Goal: Communication & Community: Answer question/provide support

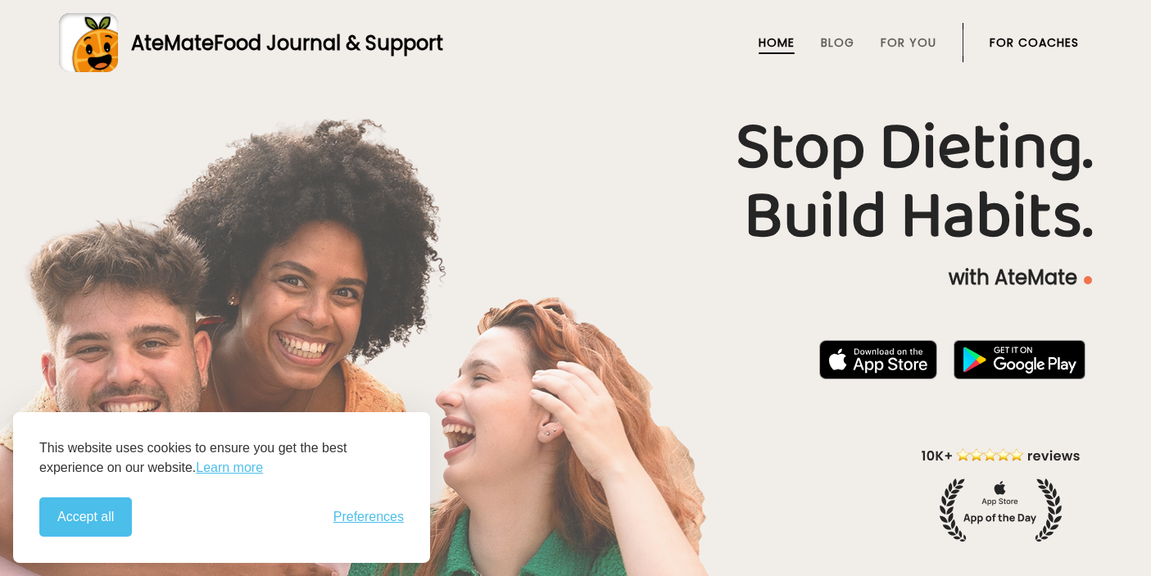
click at [1037, 36] on link "For Coaches" at bounding box center [1033, 42] width 89 height 13
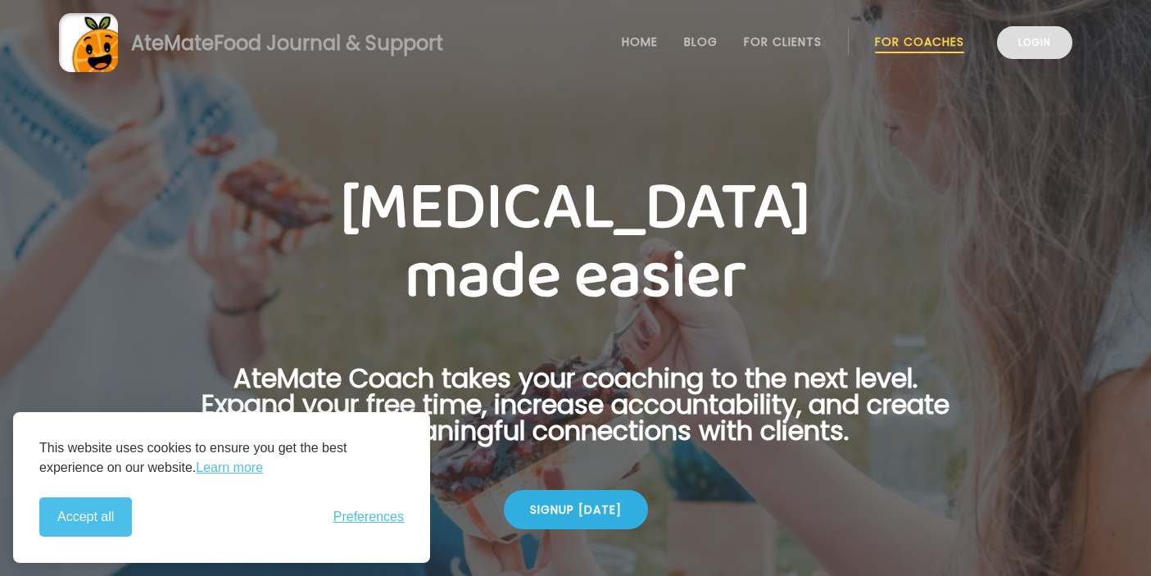
click at [1030, 44] on link "Login" at bounding box center [1034, 42] width 75 height 33
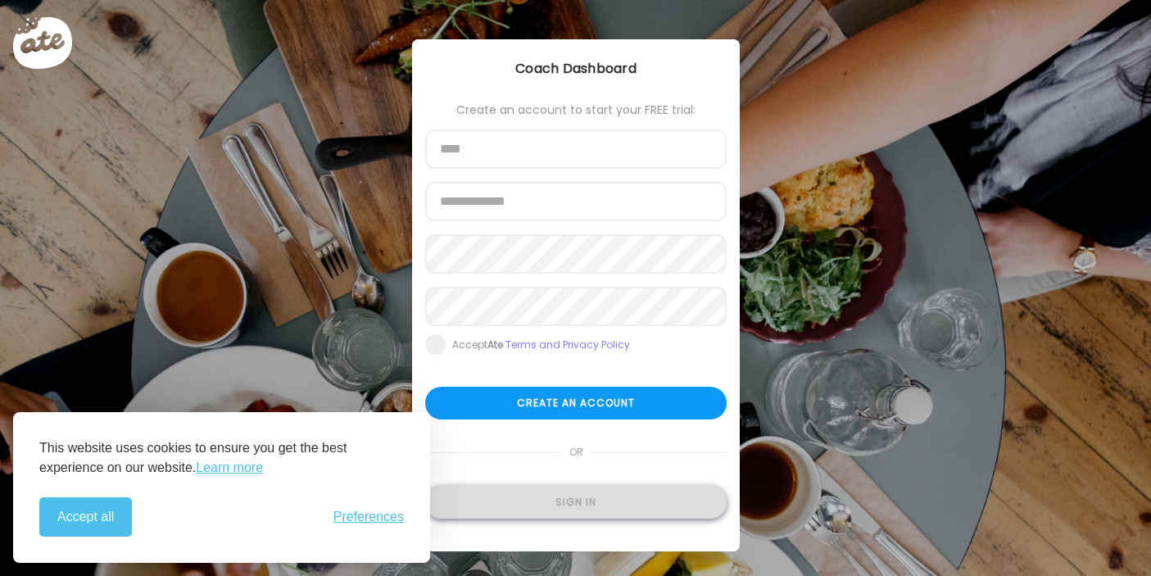
type input "**********"
click at [582, 500] on div "Sign in" at bounding box center [575, 502] width 301 height 33
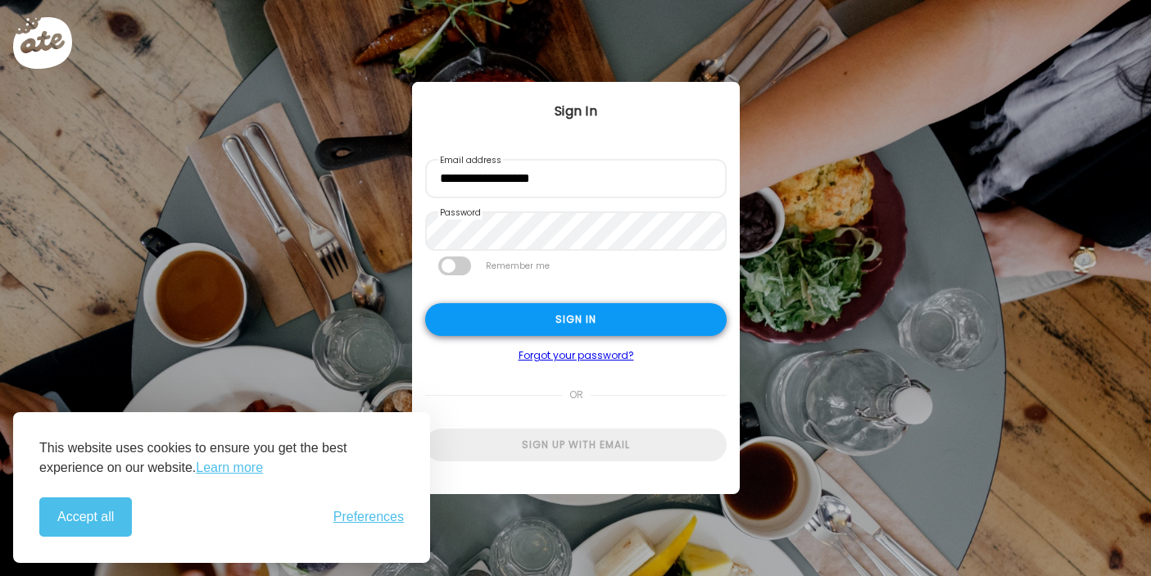
click at [588, 313] on div "Sign in" at bounding box center [575, 319] width 301 height 33
type input "**********"
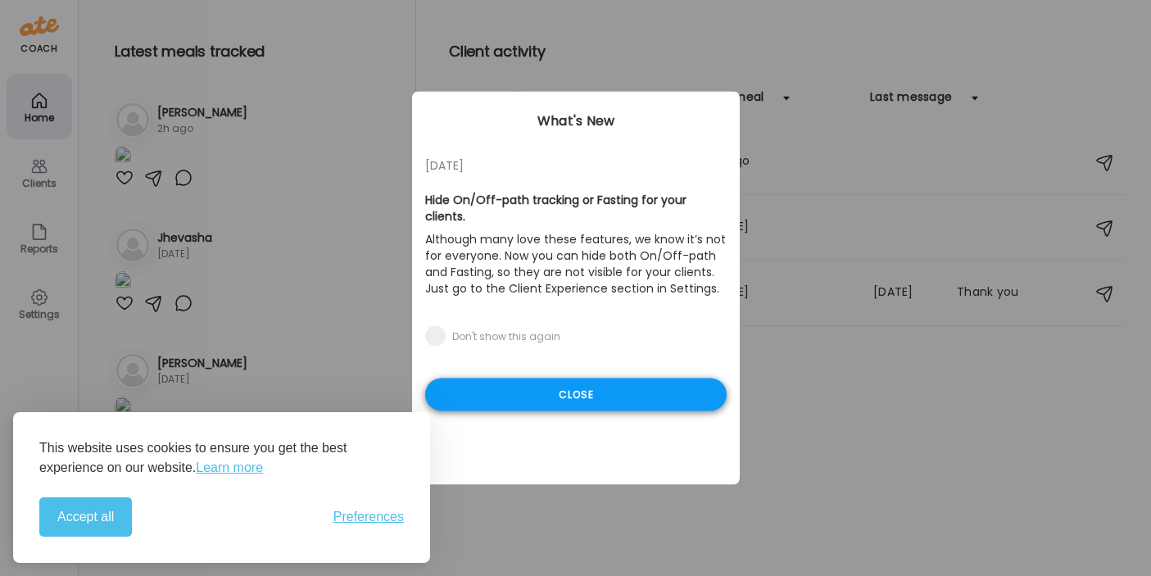
click at [591, 378] on div "Close" at bounding box center [575, 394] width 301 height 33
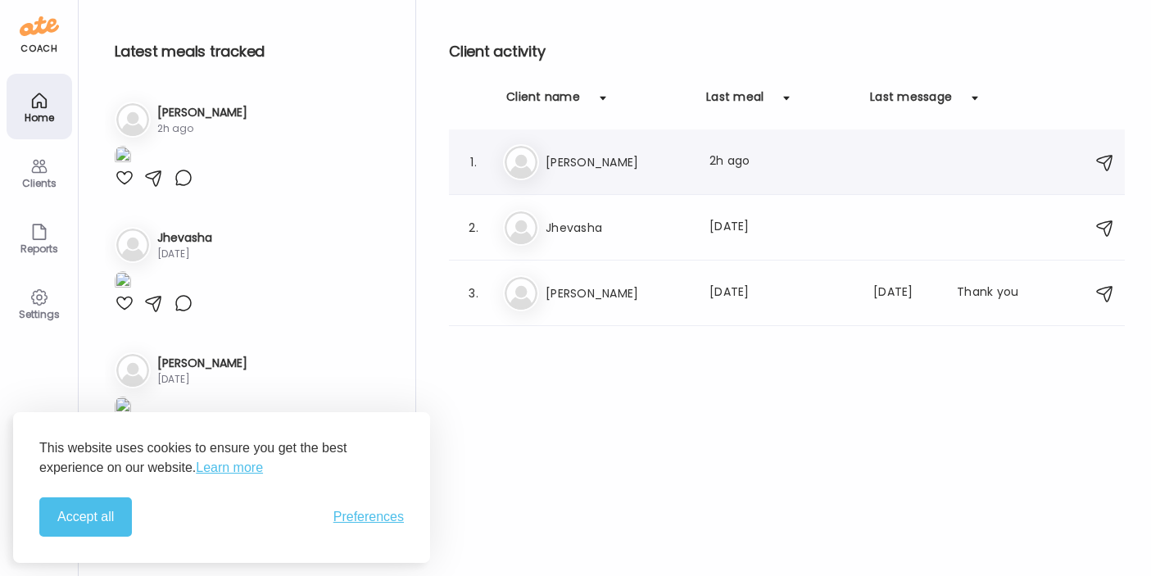
click at [575, 158] on h3 "[PERSON_NAME]" at bounding box center [618, 162] width 144 height 20
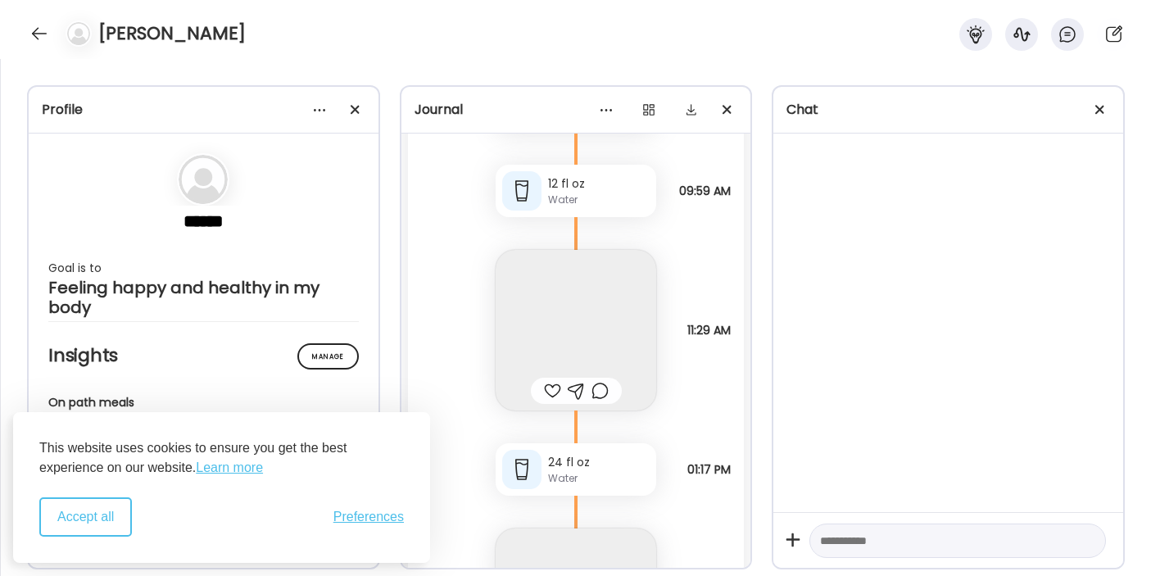
scroll to position [33476, 0]
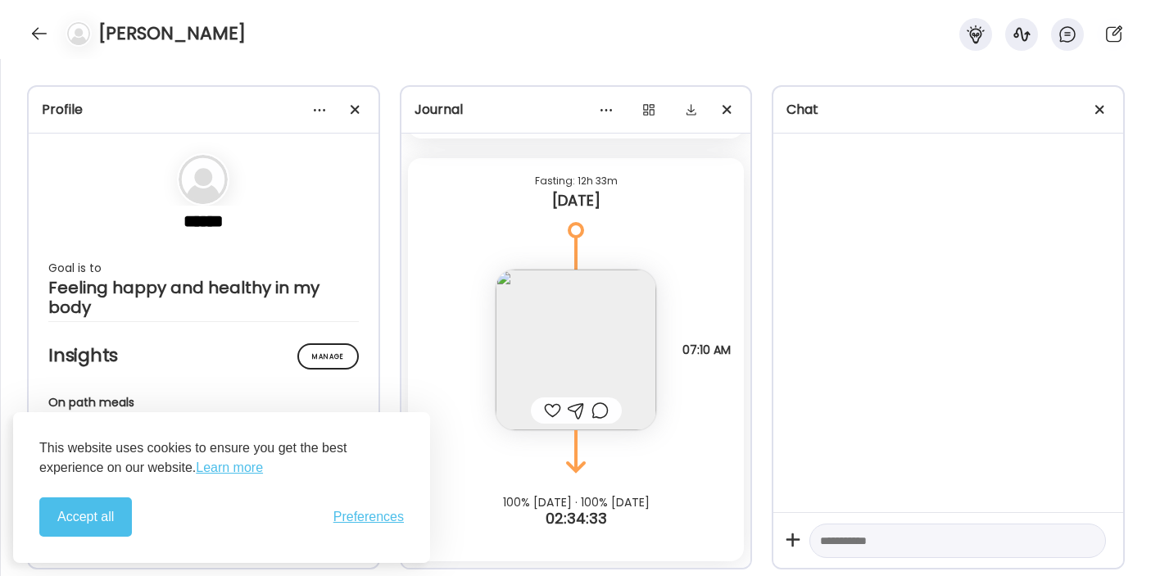
click at [79, 523] on button "Accept all" at bounding box center [85, 516] width 93 height 39
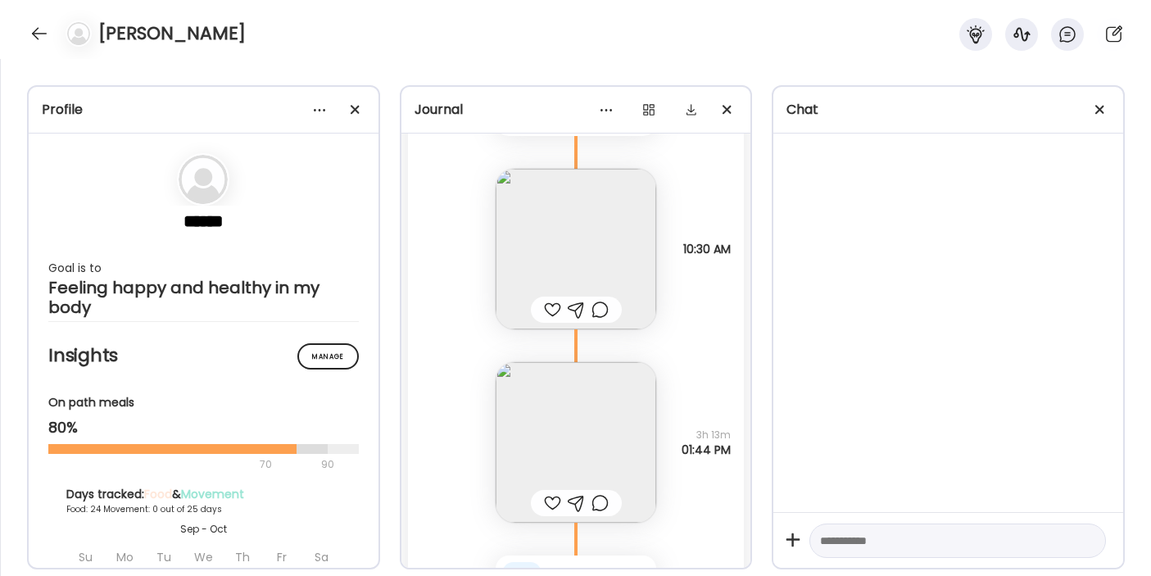
scroll to position [32395, 0]
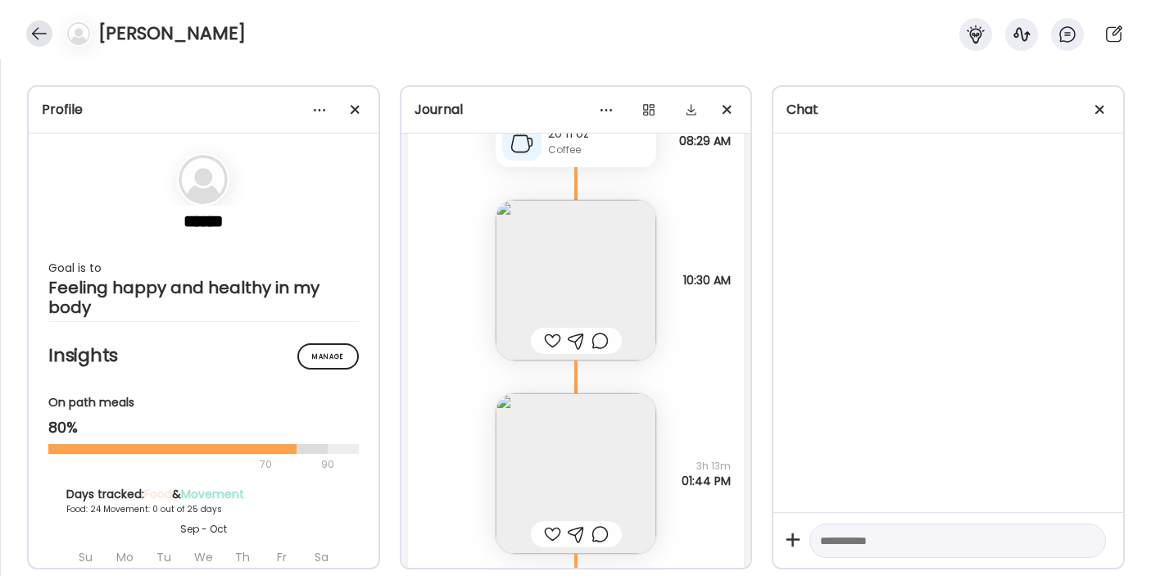
click at [34, 38] on div at bounding box center [39, 33] width 26 height 26
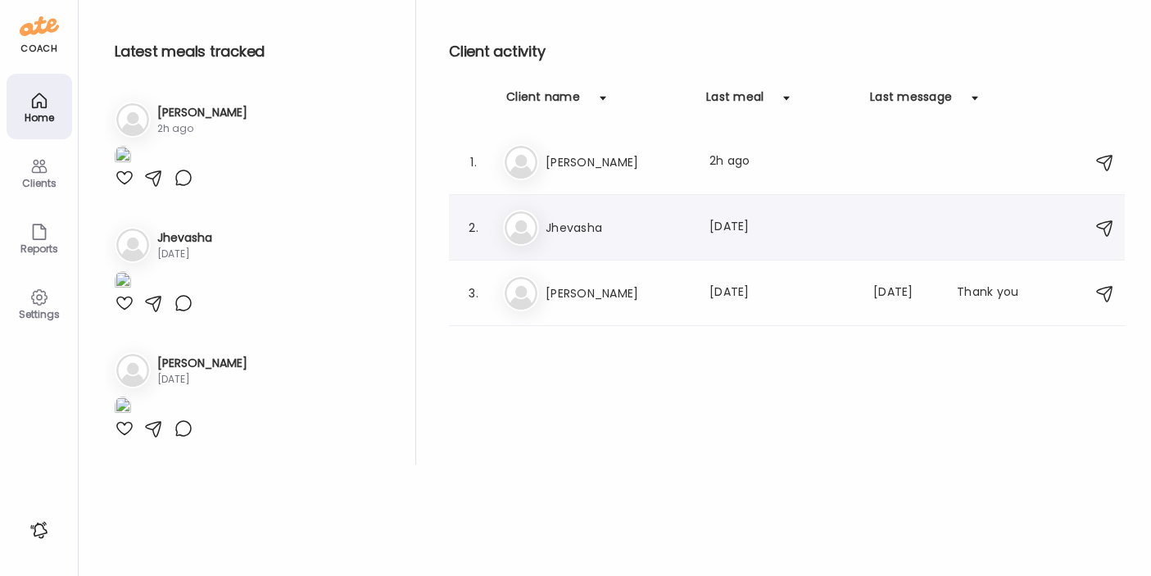
click at [600, 225] on h3 "Jhevasha" at bounding box center [618, 228] width 144 height 20
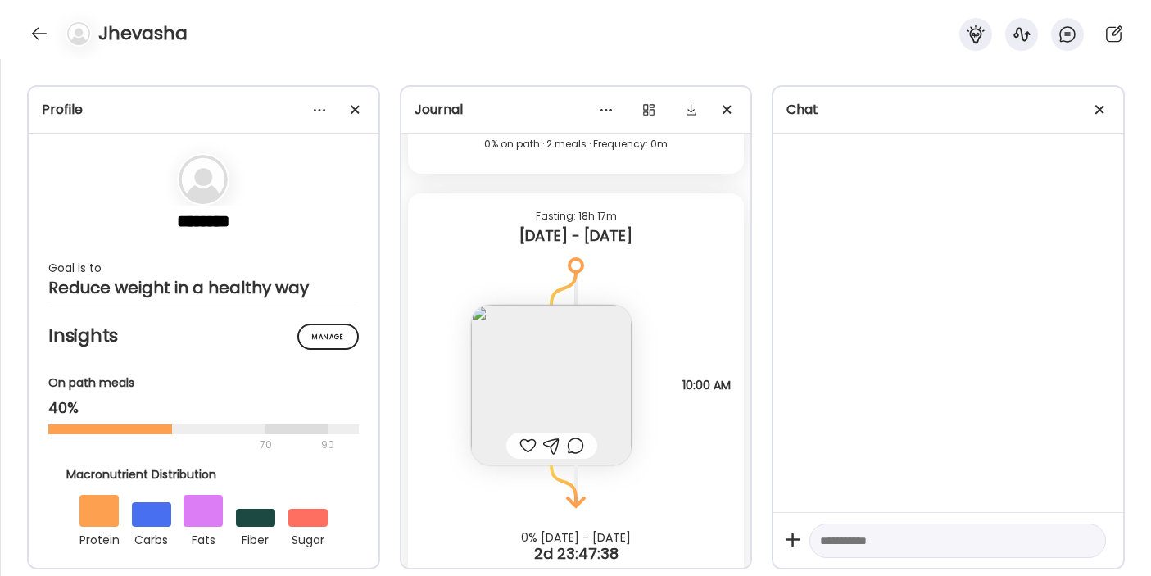
scroll to position [21789, 0]
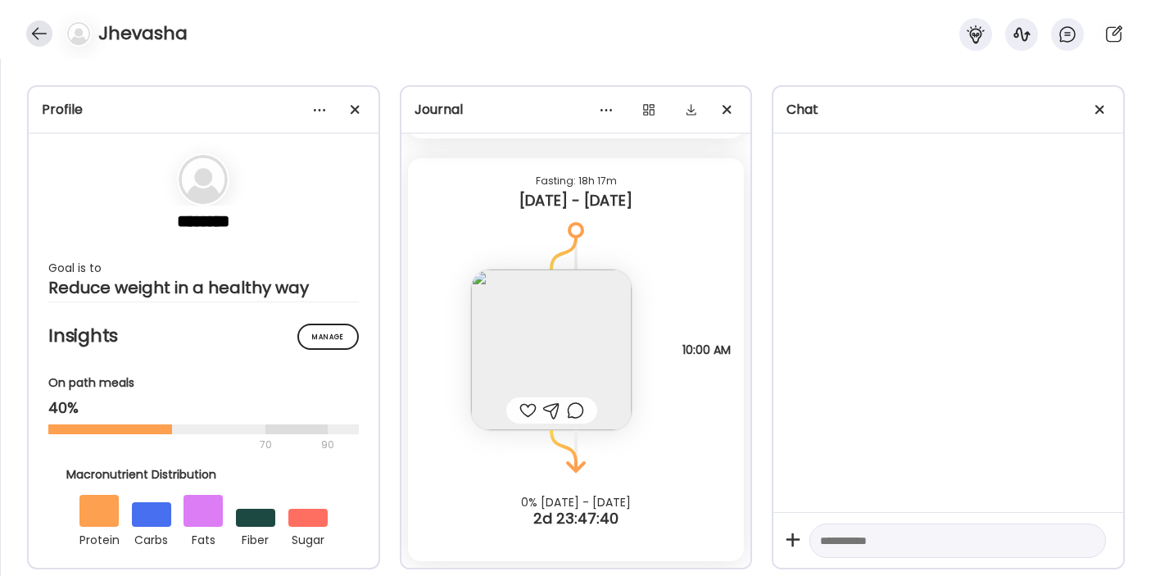
click at [37, 40] on div at bounding box center [39, 33] width 26 height 26
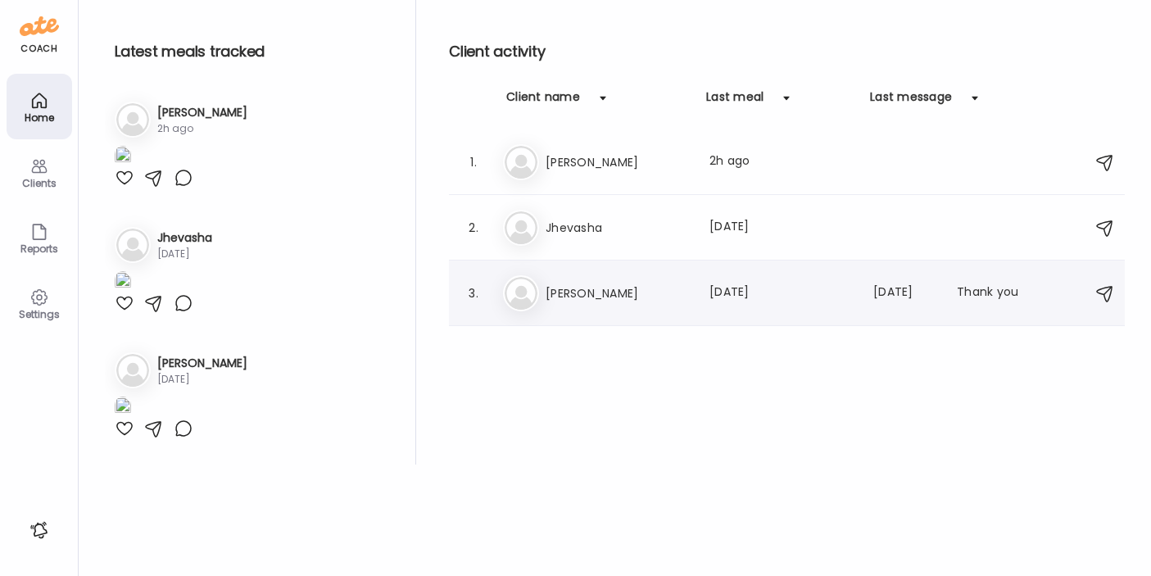
click at [561, 283] on h3 "[PERSON_NAME]" at bounding box center [618, 293] width 144 height 20
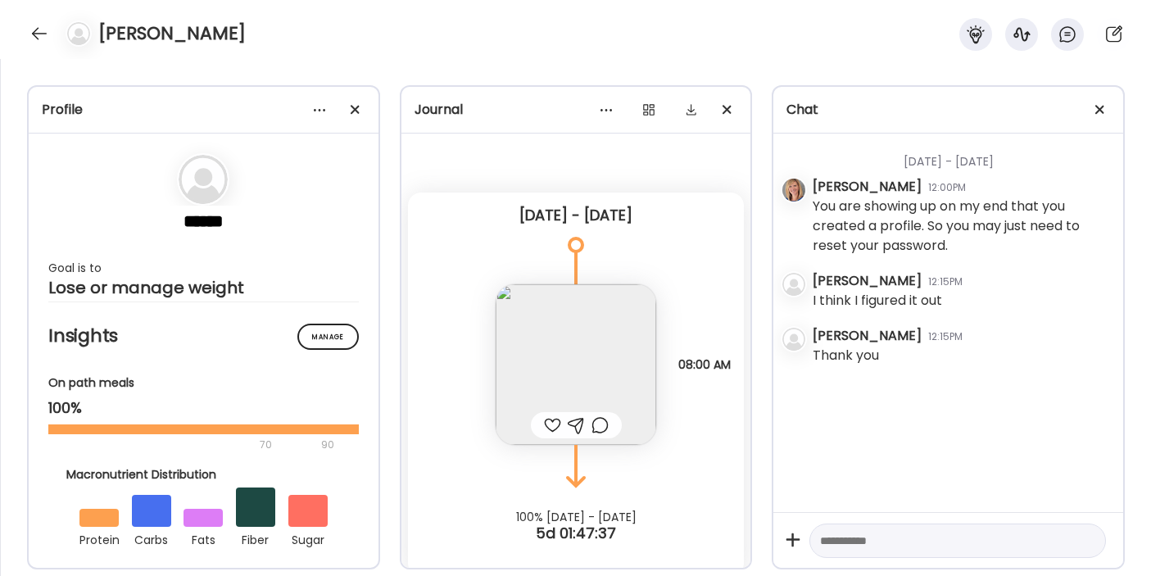
scroll to position [15, 0]
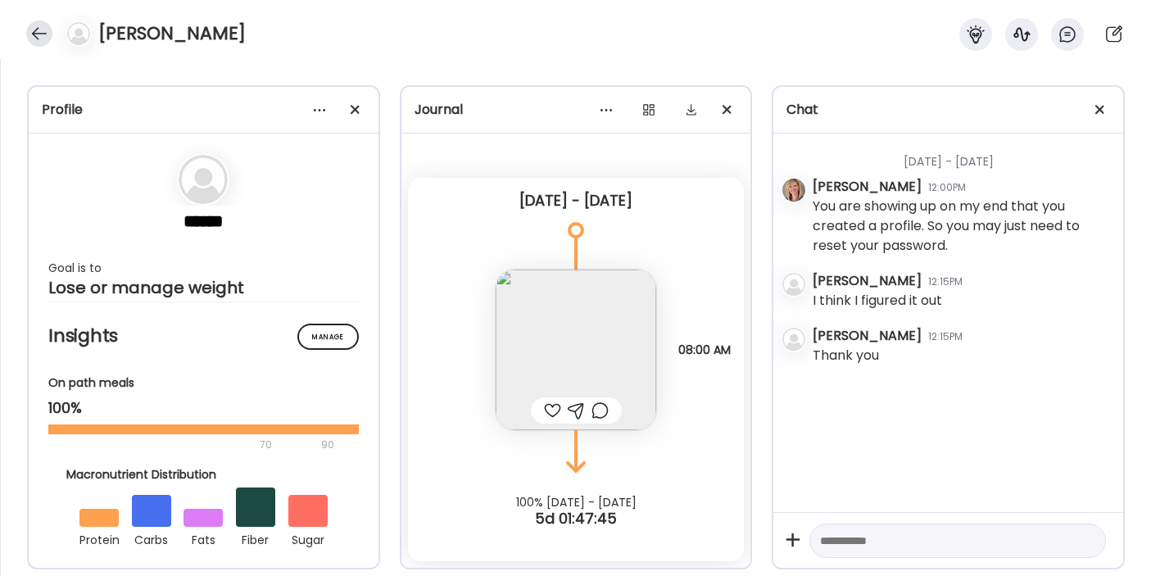
click at [33, 43] on div at bounding box center [39, 33] width 26 height 26
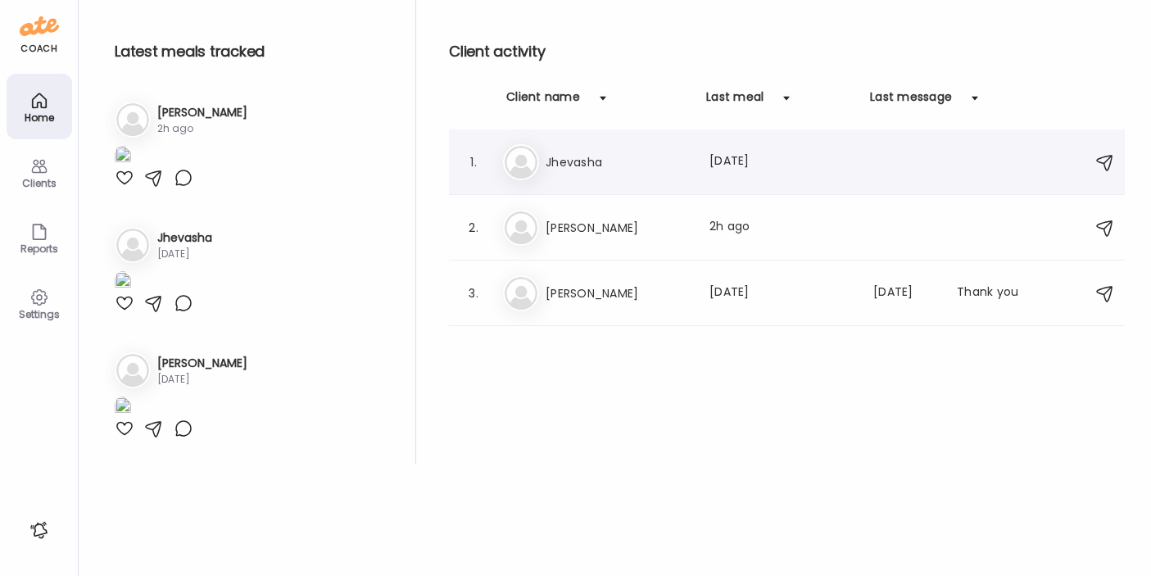
click at [799, 158] on div "Last meal: [DATE]" at bounding box center [781, 162] width 144 height 20
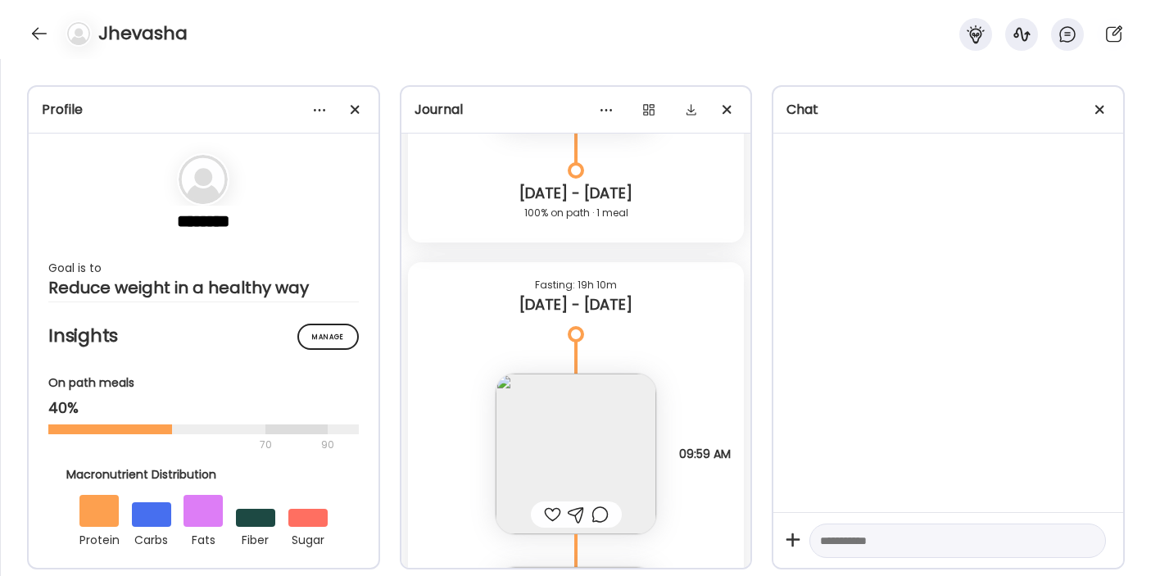
scroll to position [14723, 0]
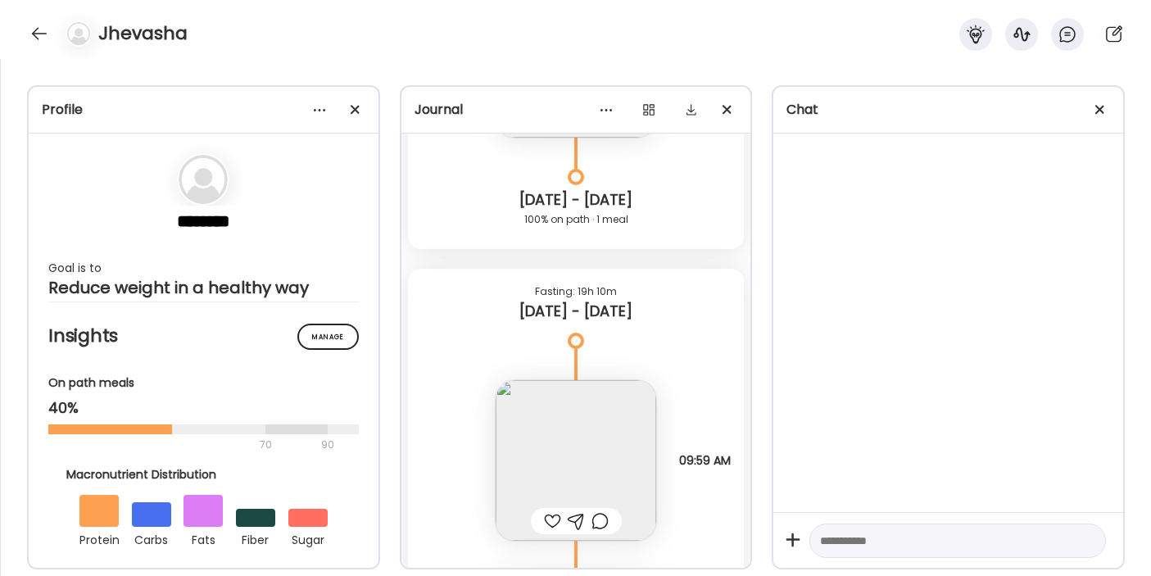
click at [892, 540] on textarea at bounding box center [943, 541] width 246 height 20
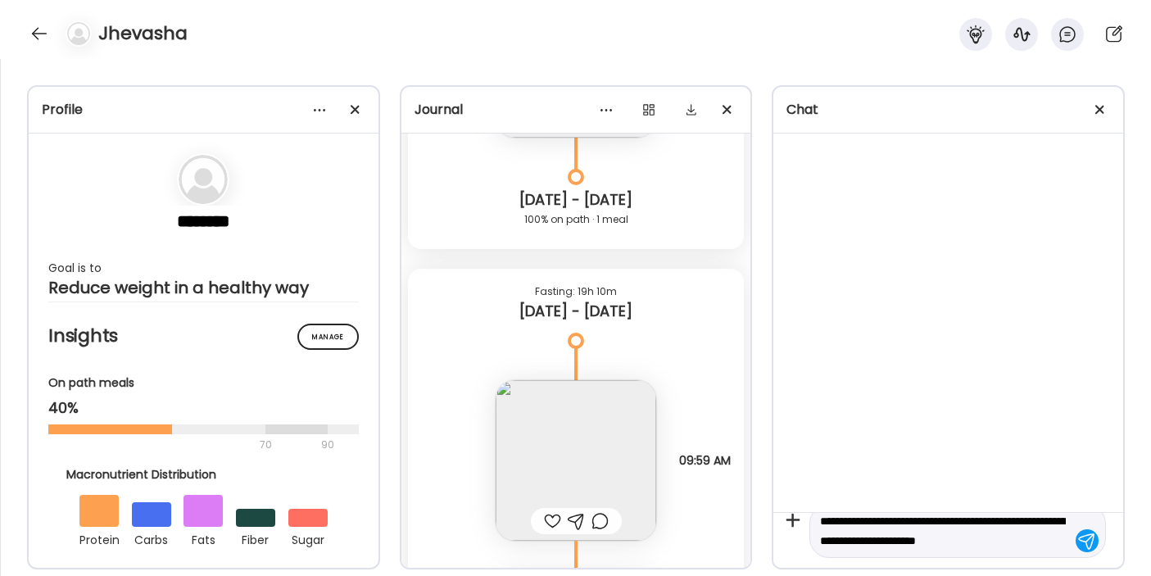
scroll to position [38, 0]
type textarea "**********"
click at [1089, 544] on div at bounding box center [1086, 540] width 23 height 23
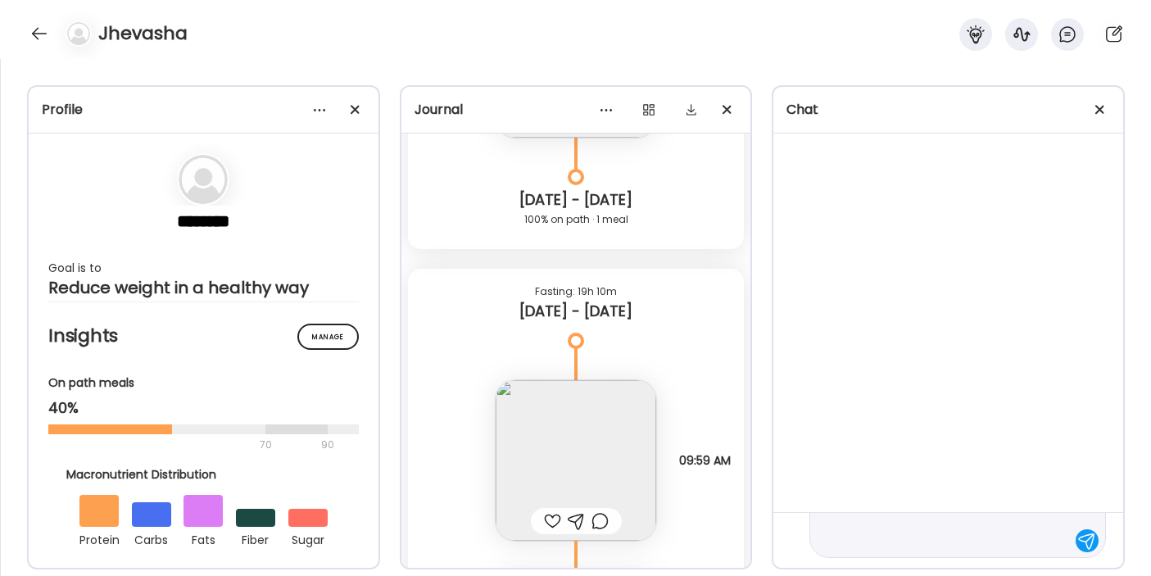
scroll to position [0, 0]
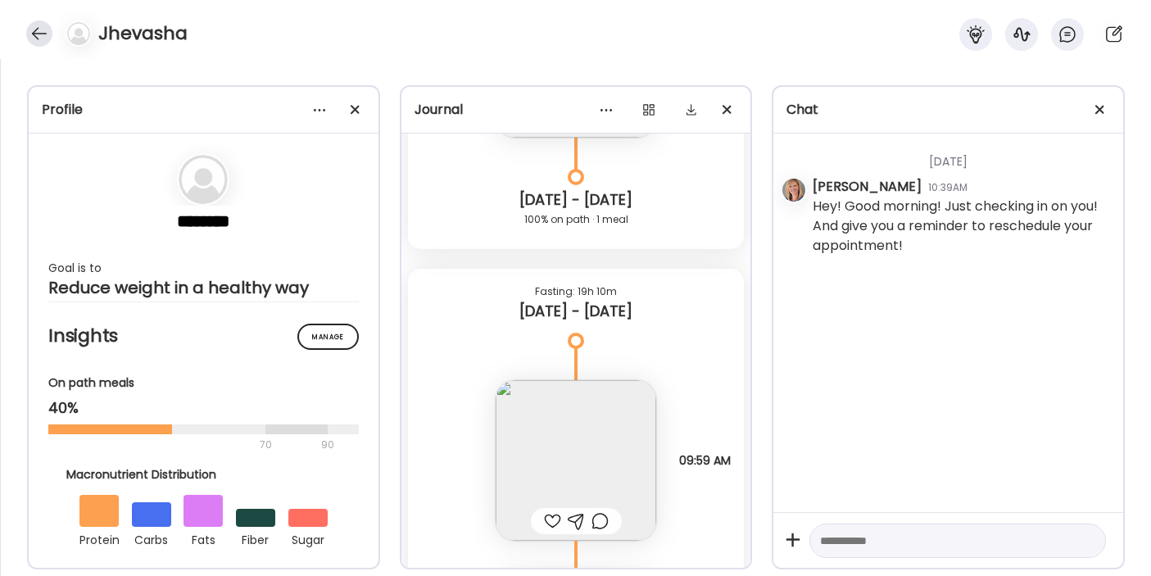
click at [42, 29] on div at bounding box center [39, 33] width 26 height 26
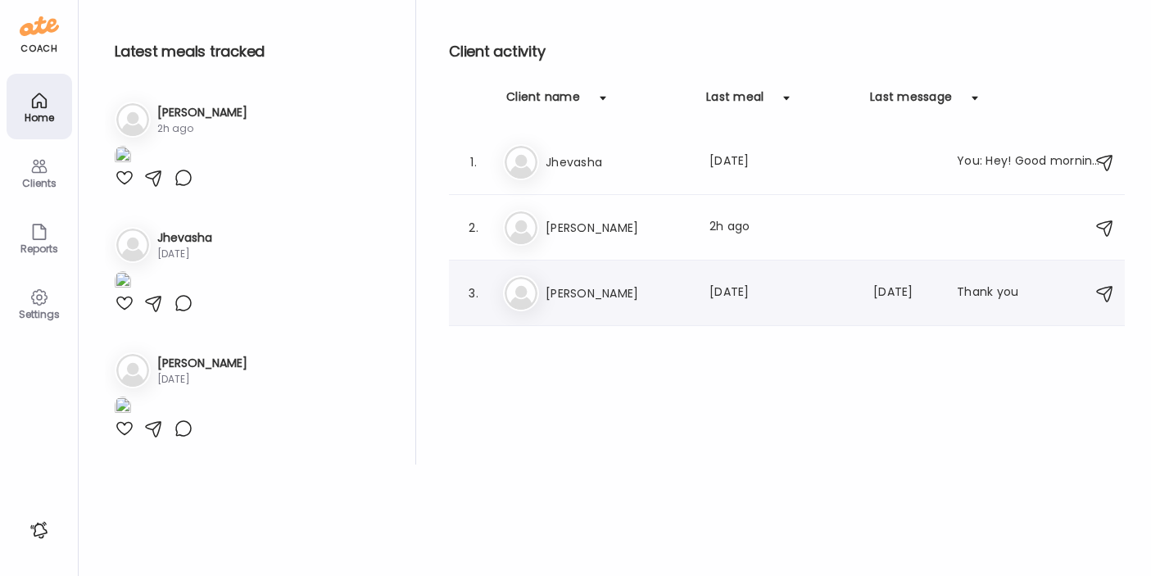
click at [627, 290] on h3 "[PERSON_NAME]" at bounding box center [618, 293] width 144 height 20
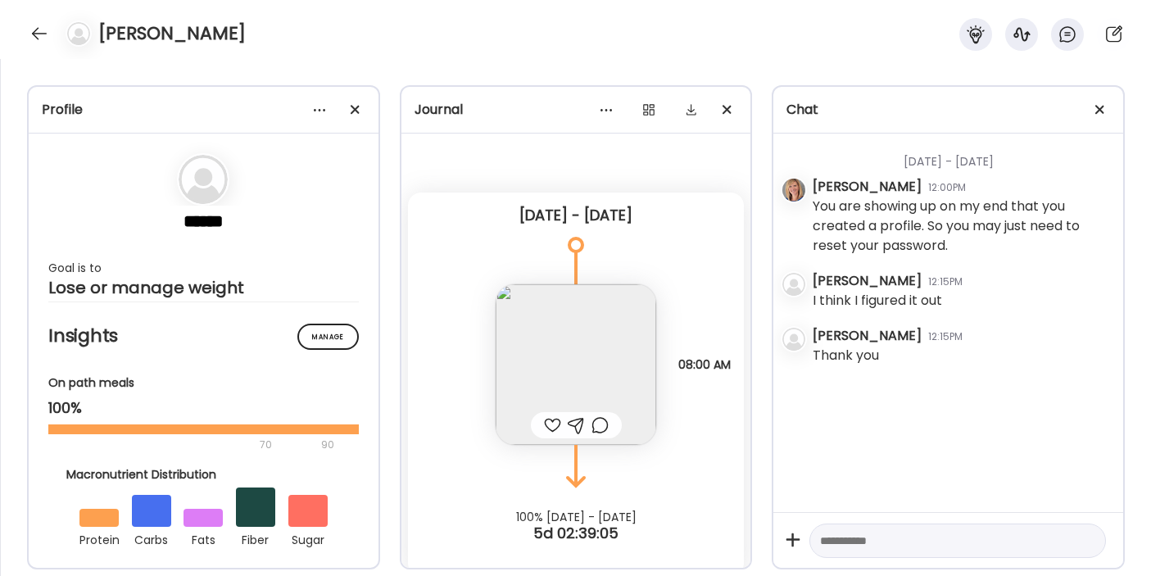
scroll to position [15, 0]
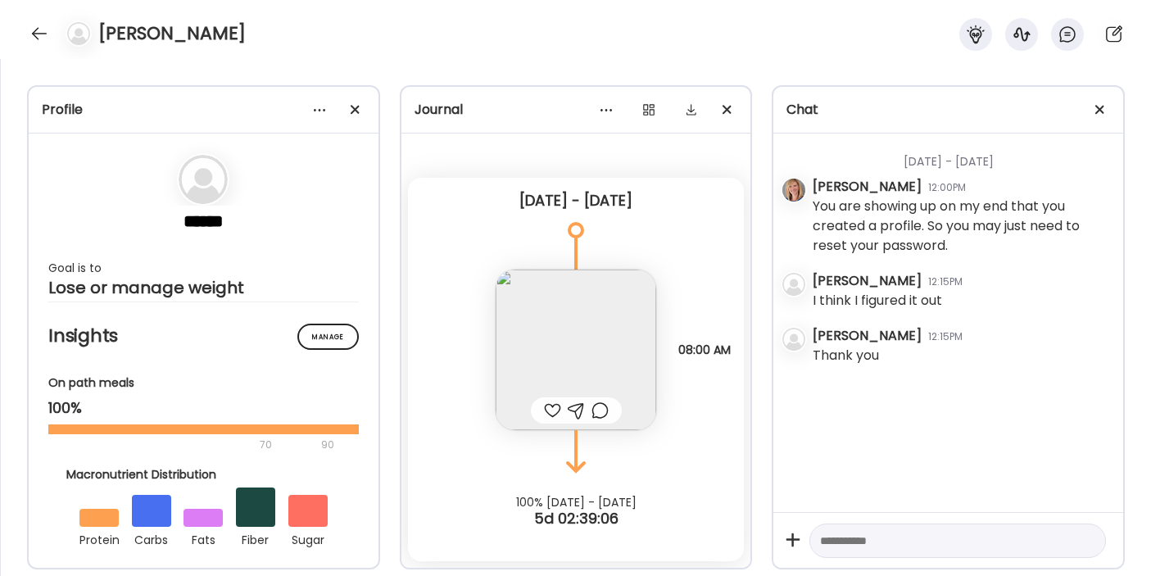
click at [576, 331] on img at bounding box center [576, 349] width 161 height 161
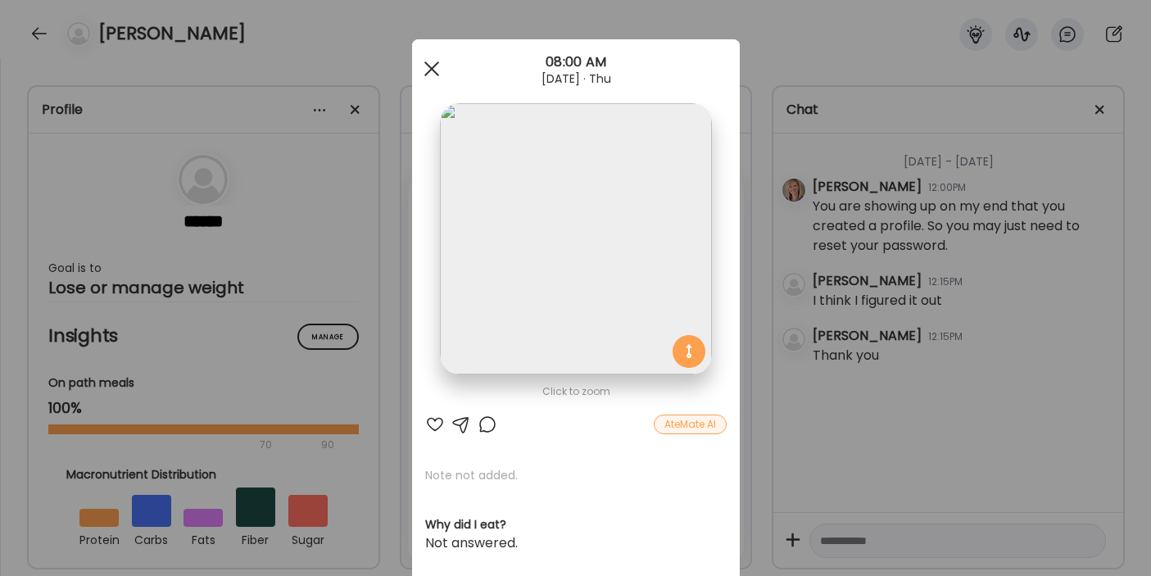
click at [428, 67] on div at bounding box center [431, 68] width 33 height 33
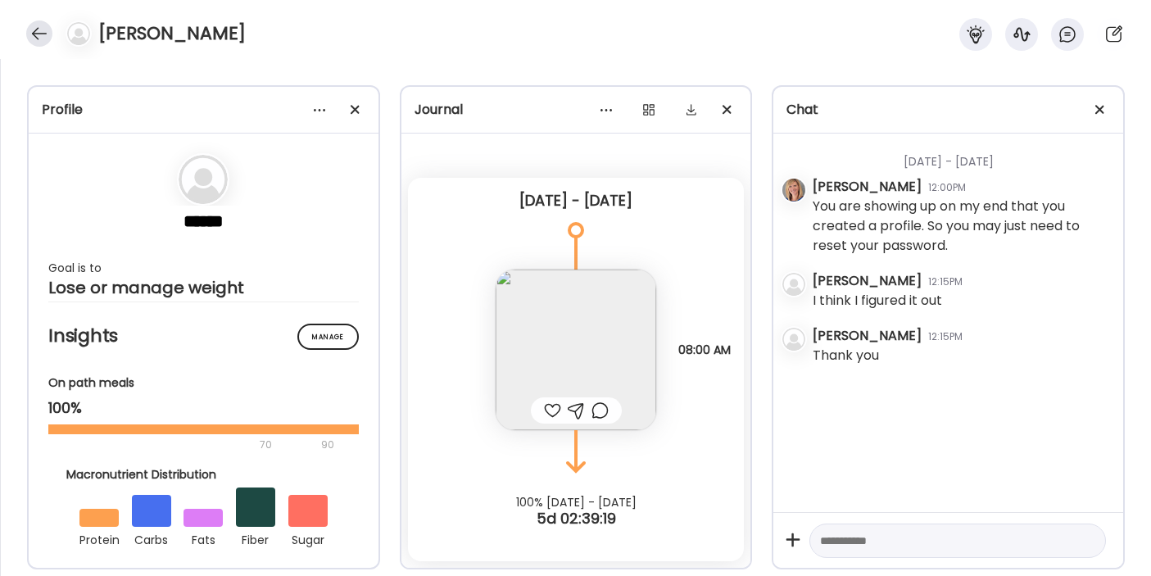
click at [40, 34] on div at bounding box center [39, 33] width 26 height 26
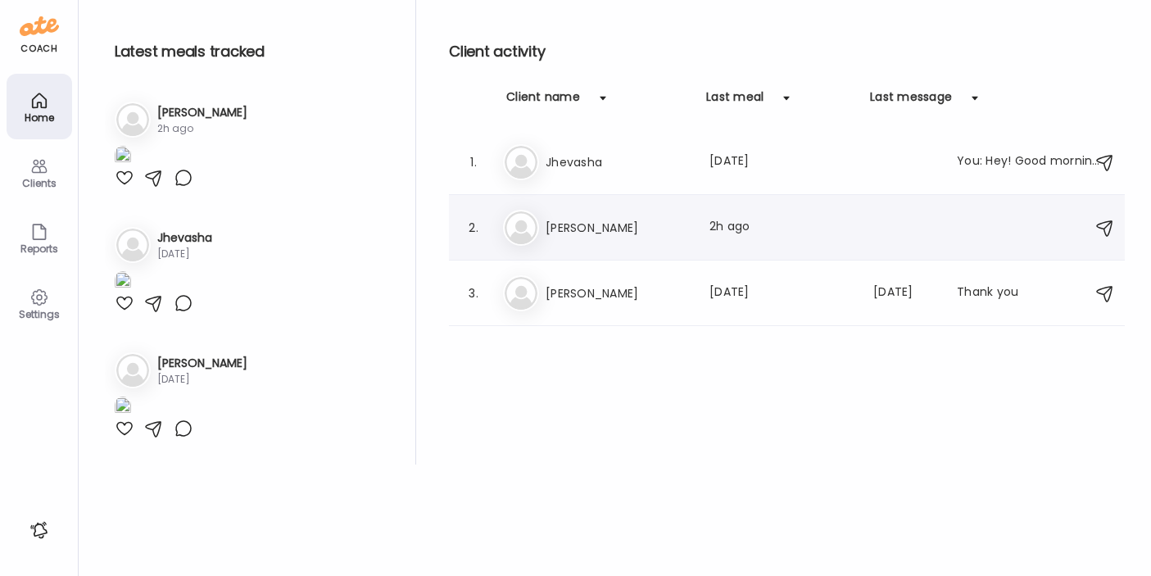
click at [577, 240] on div "Ol [PERSON_NAME] Last meal: 2h ago" at bounding box center [789, 228] width 573 height 36
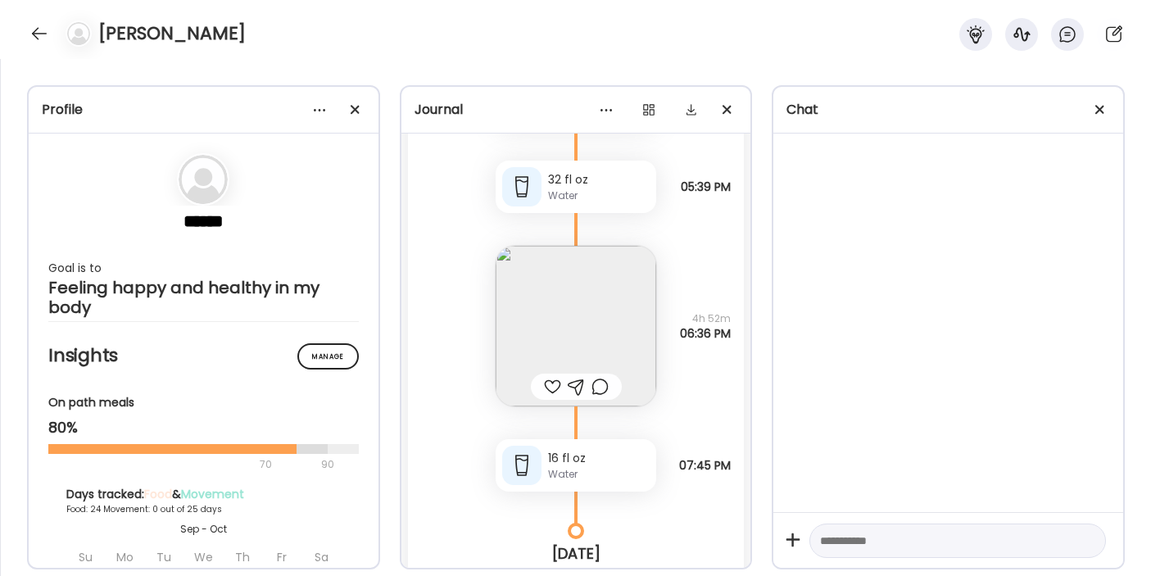
scroll to position [32991, 0]
click at [632, 330] on img at bounding box center [576, 327] width 161 height 161
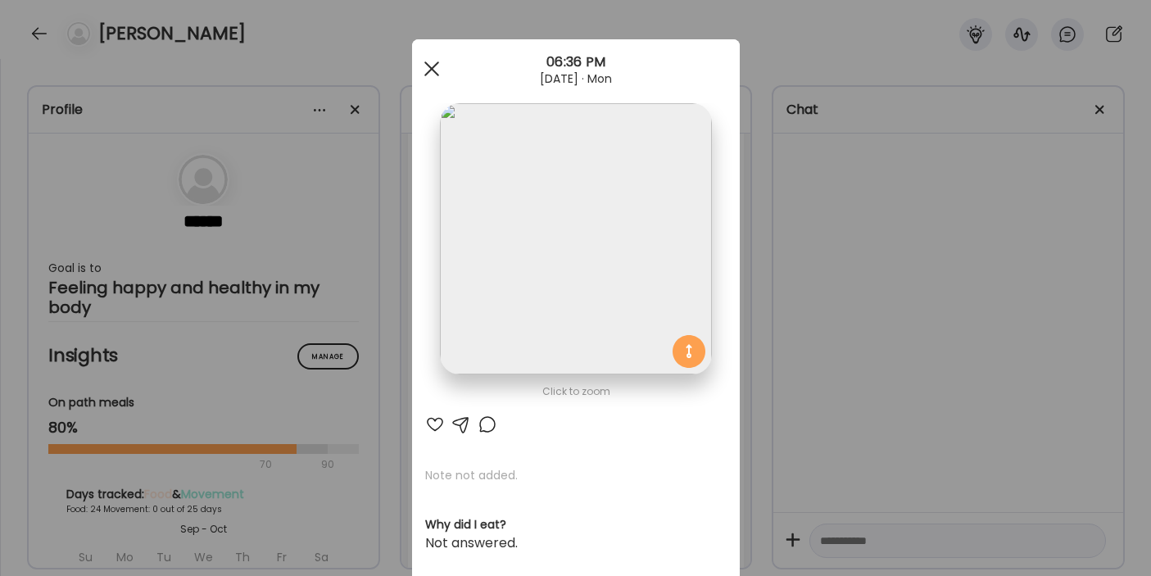
click at [442, 75] on div at bounding box center [431, 68] width 33 height 33
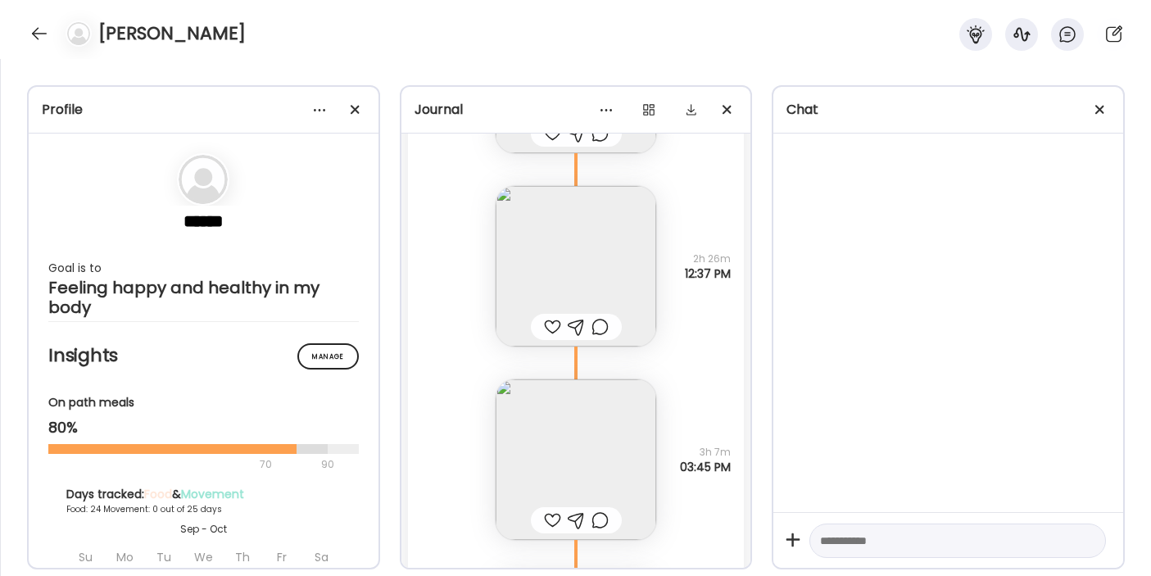
scroll to position [29434, 0]
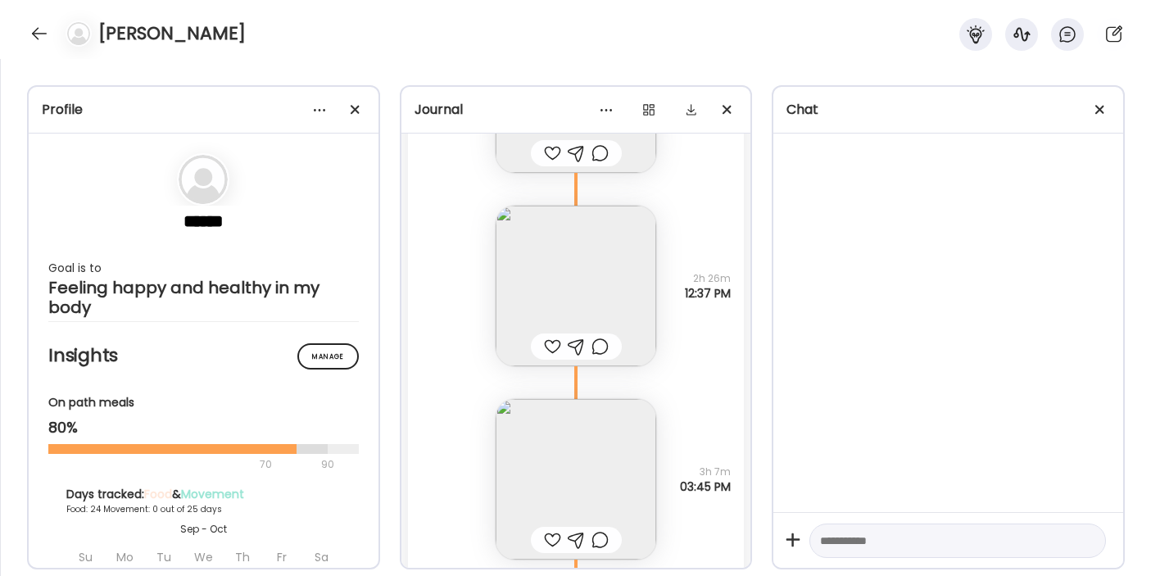
click at [596, 286] on img at bounding box center [576, 286] width 161 height 161
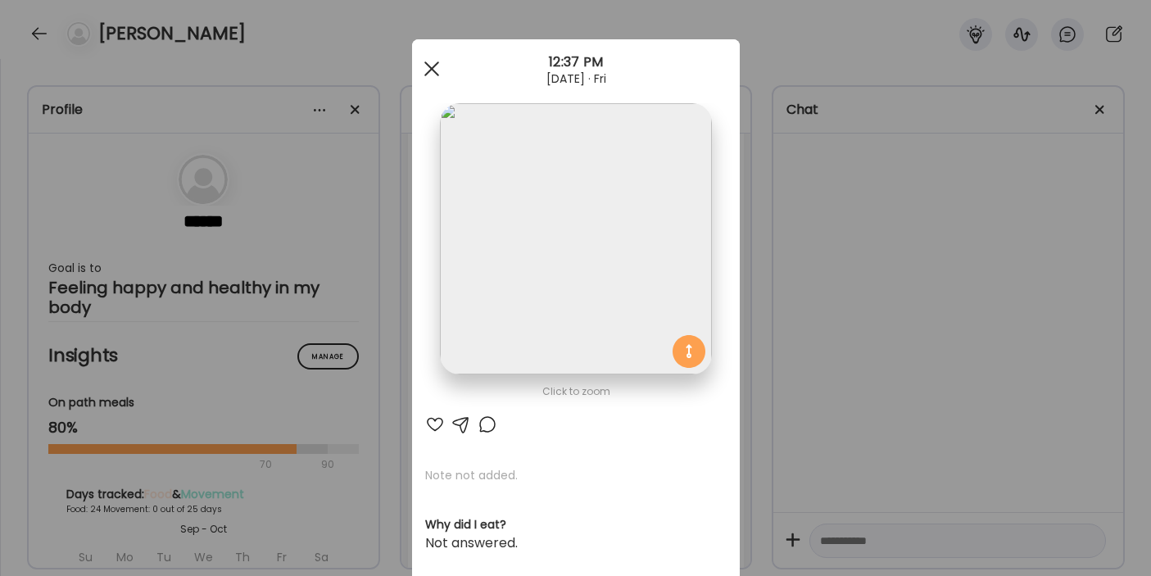
click at [426, 70] on div at bounding box center [431, 68] width 33 height 33
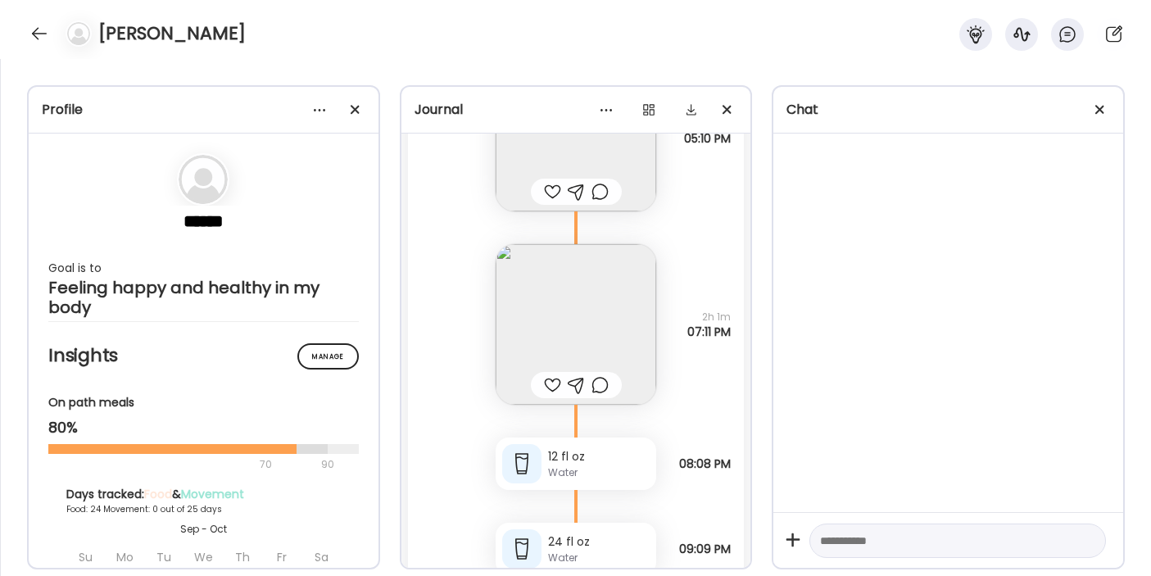
scroll to position [27737, 0]
click at [608, 325] on img at bounding box center [576, 322] width 161 height 161
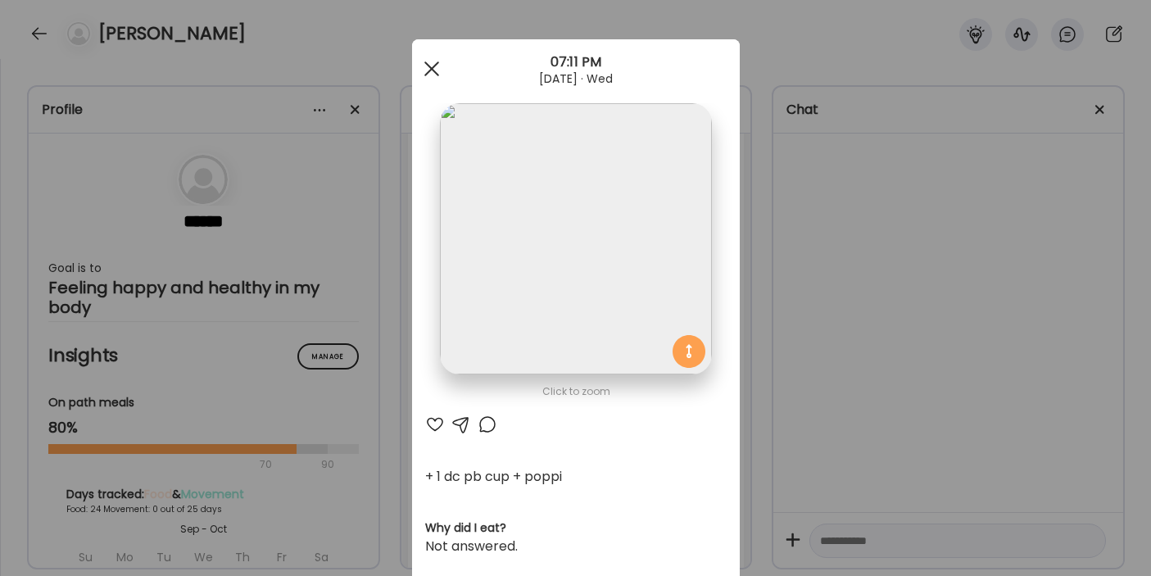
click at [434, 70] on div at bounding box center [431, 68] width 33 height 33
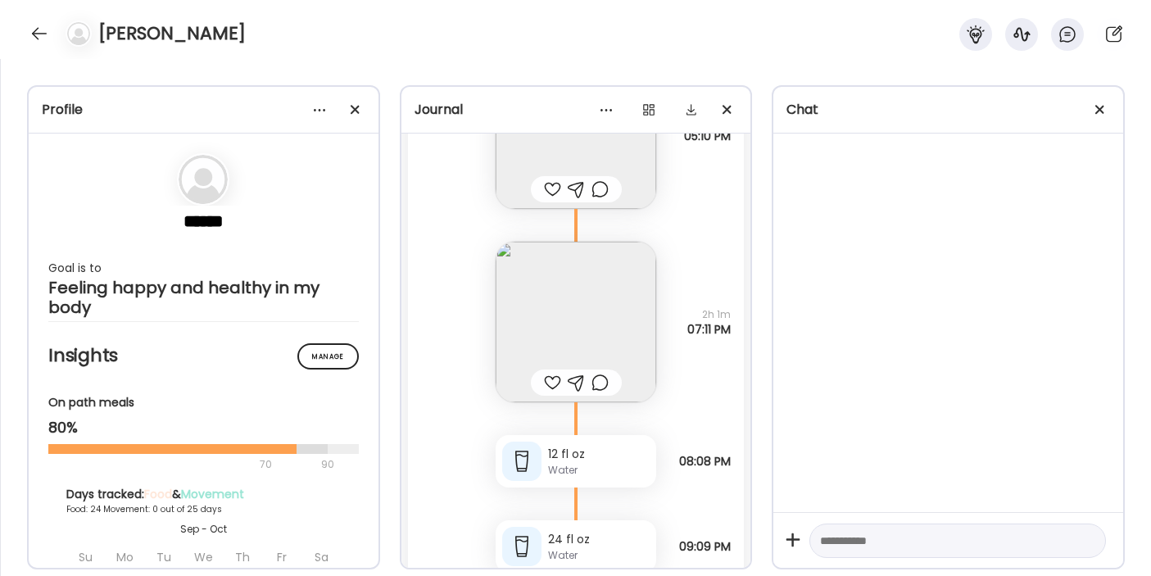
click at [614, 323] on img at bounding box center [576, 322] width 161 height 161
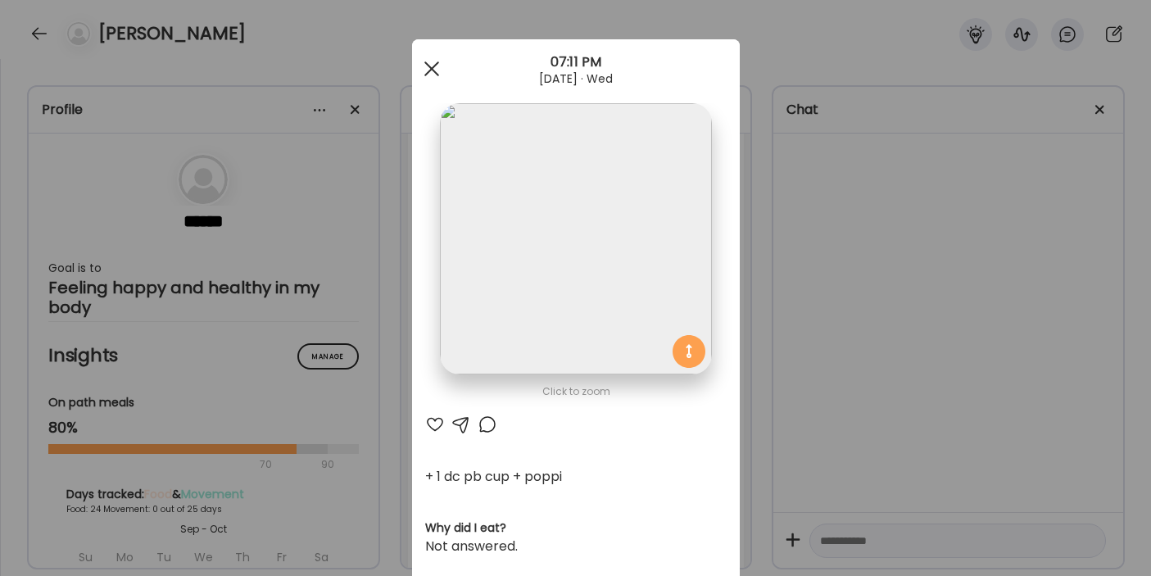
click at [426, 77] on div at bounding box center [431, 68] width 33 height 33
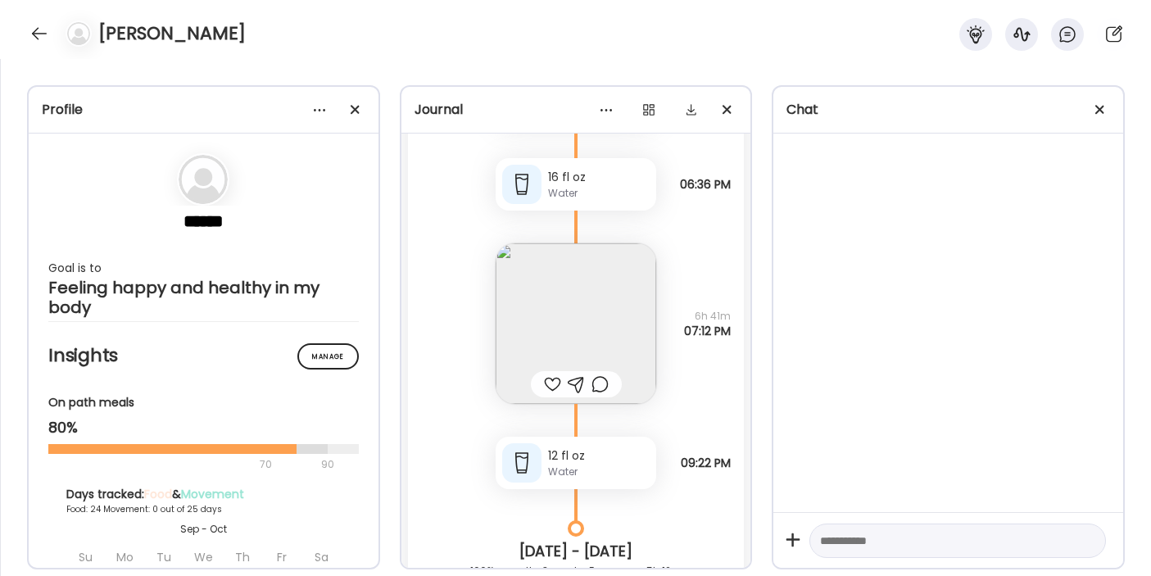
scroll to position [14038, 0]
click at [598, 324] on img at bounding box center [576, 319] width 161 height 161
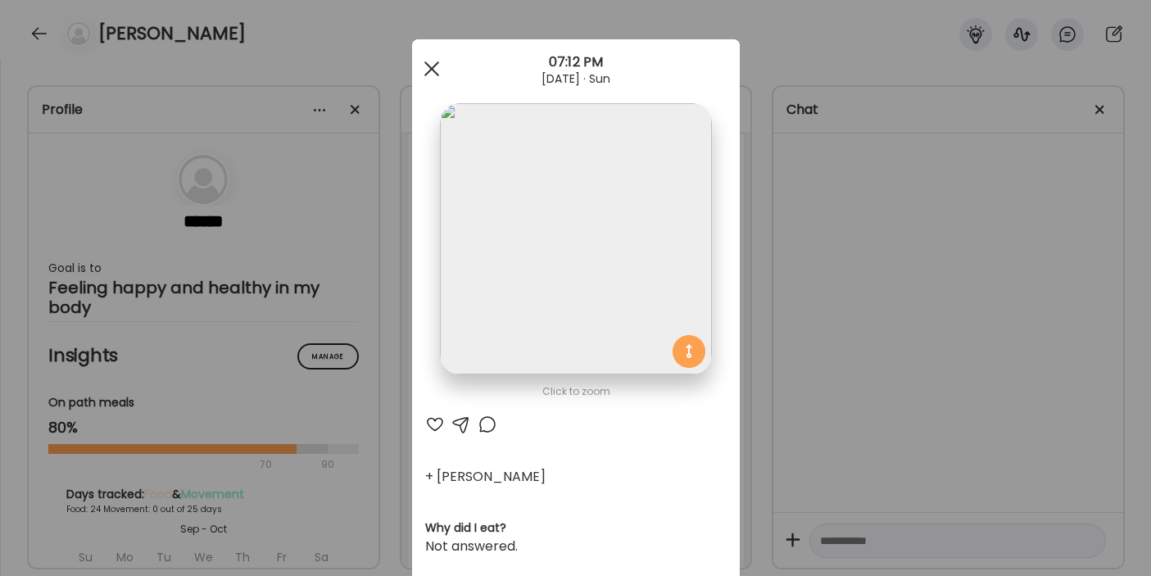
click at [437, 66] on div at bounding box center [431, 68] width 33 height 33
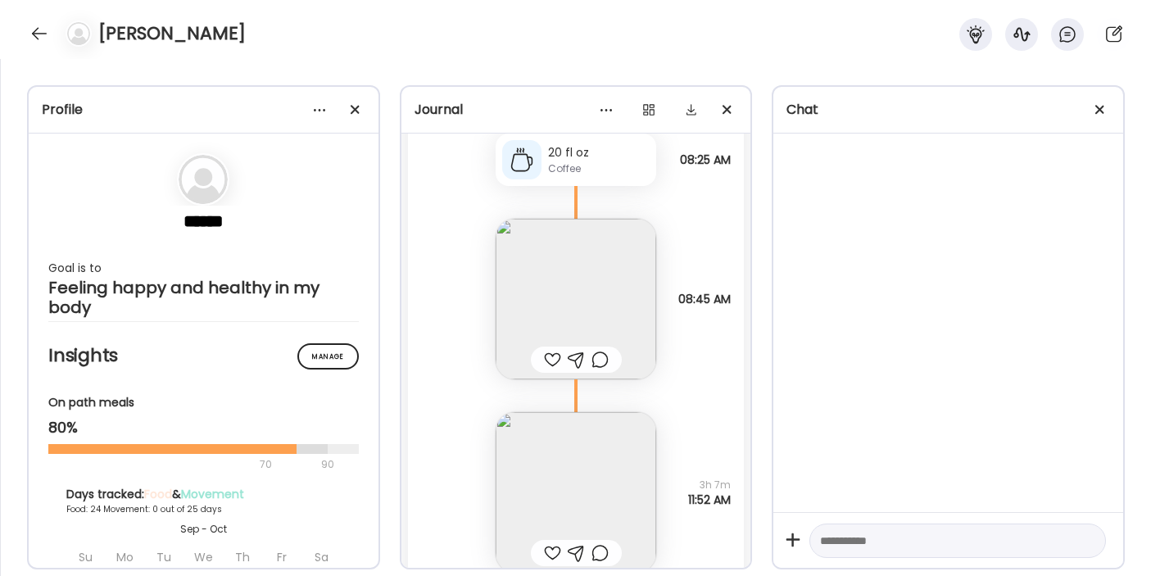
scroll to position [20475, 0]
click at [852, 545] on textarea at bounding box center [943, 541] width 246 height 20
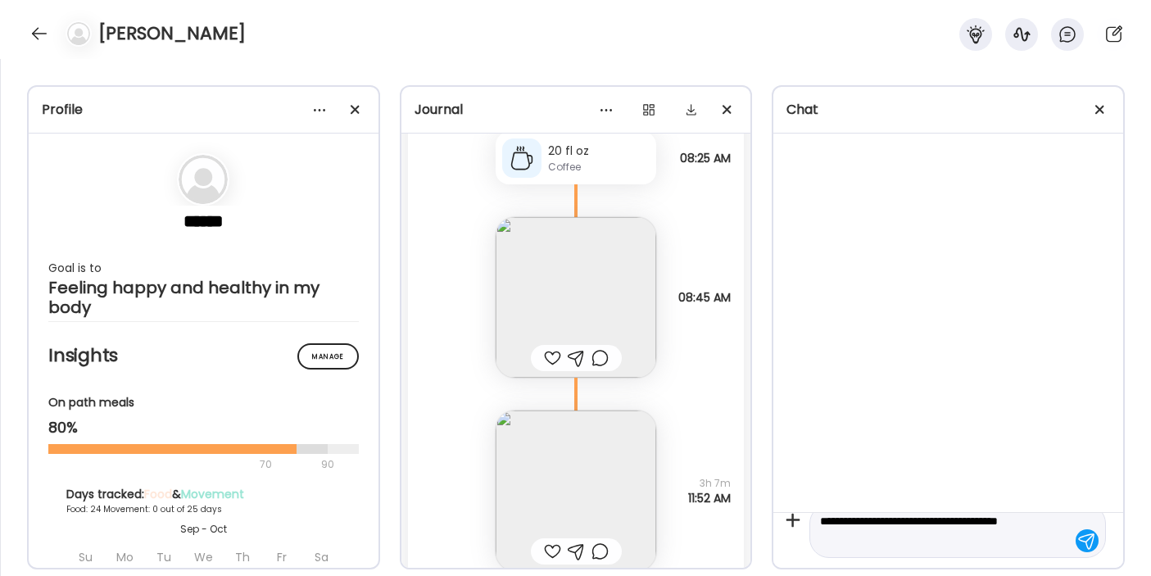
type textarea "**********"
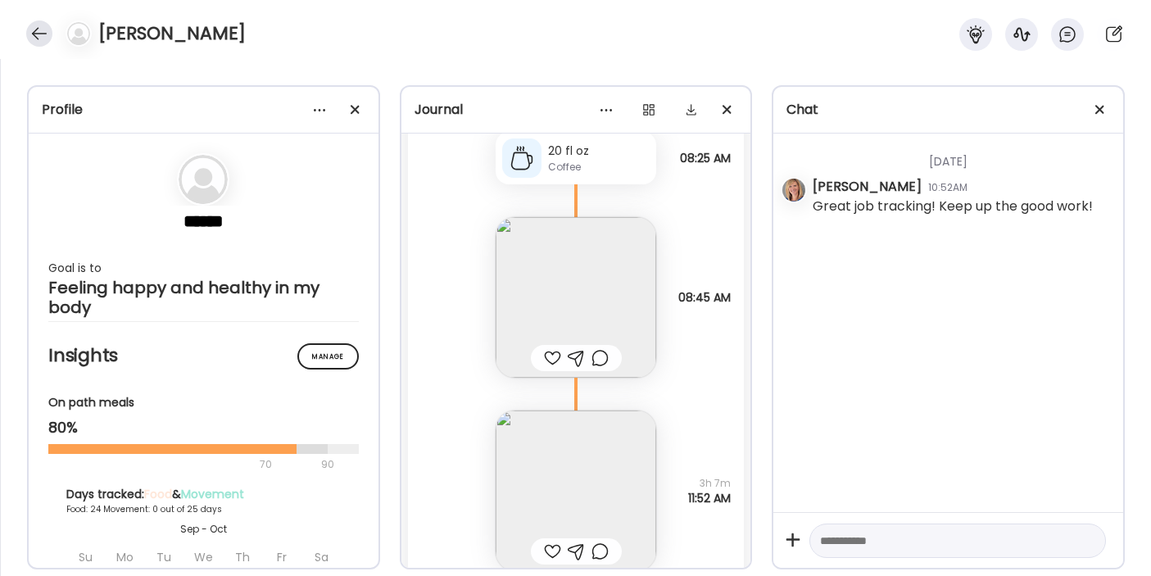
click at [42, 32] on div at bounding box center [39, 33] width 26 height 26
